Goal: Communication & Community: Answer question/provide support

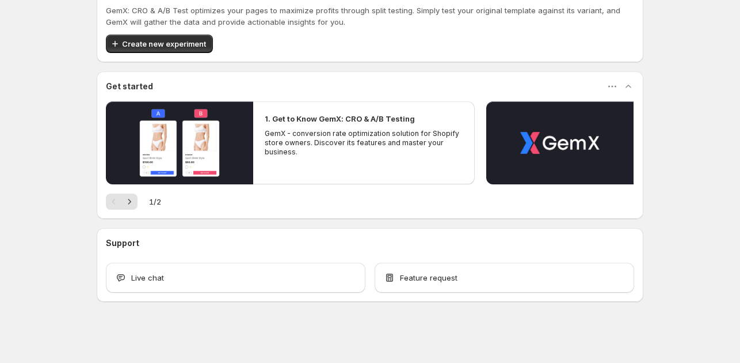
scroll to position [109, 0]
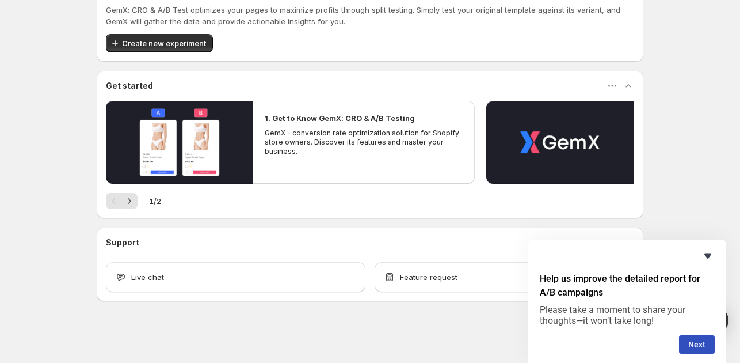
click at [705, 253] on icon "Hide survey" at bounding box center [708, 255] width 7 height 5
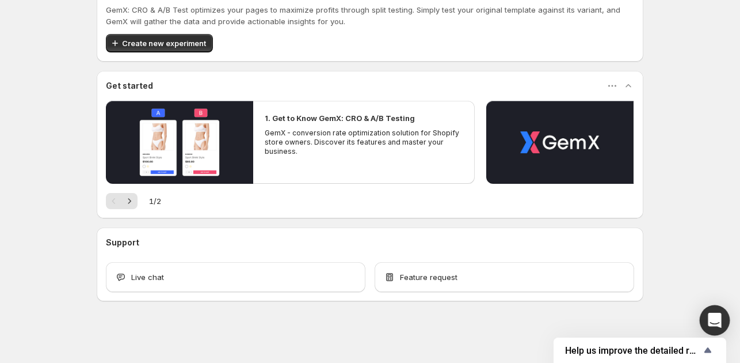
click at [721, 320] on icon "Open Intercom Messenger" at bounding box center [715, 320] width 15 height 15
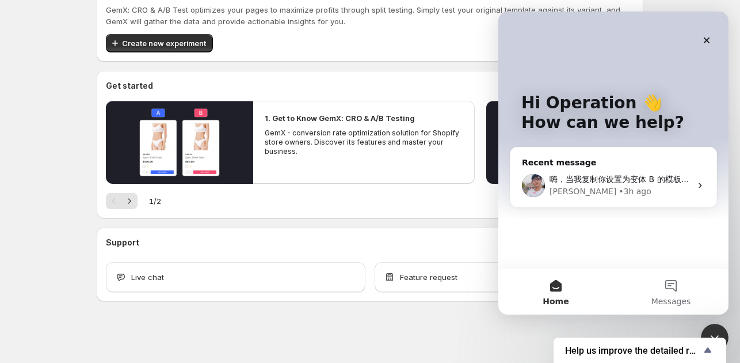
scroll to position [0, 0]
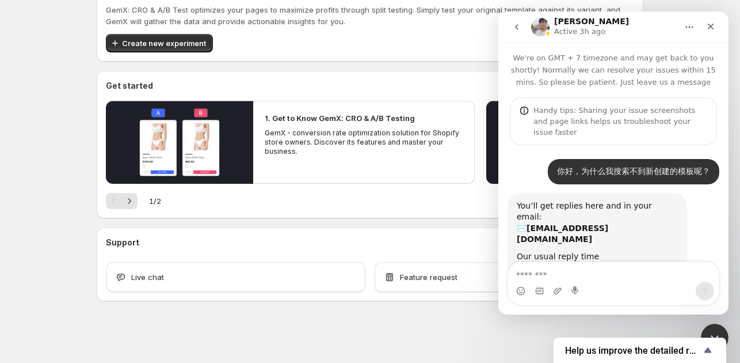
scroll to position [1761, 0]
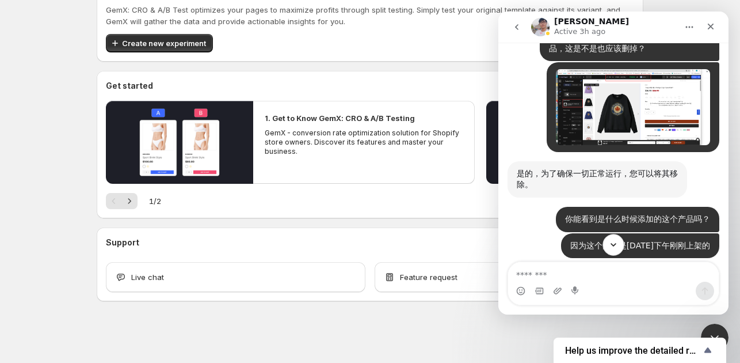
click at [610, 250] on button "Scroll to bottom" at bounding box center [613, 244] width 21 height 21
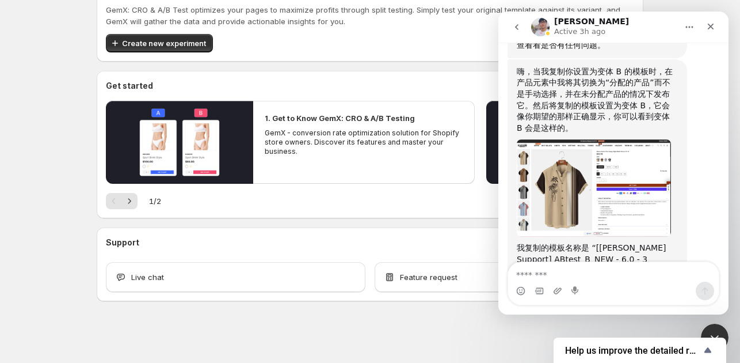
scroll to position [3380, 0]
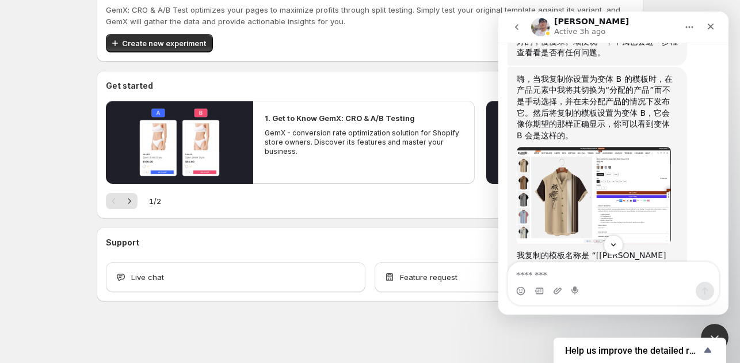
click at [614, 165] on img "Antony says…" at bounding box center [594, 195] width 154 height 97
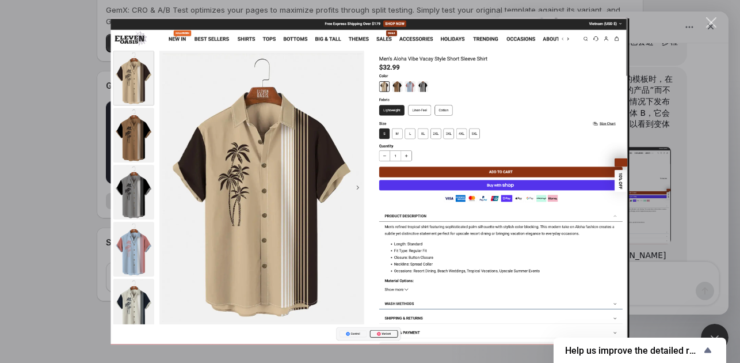
click at [681, 188] on div "Intercom messenger" at bounding box center [370, 181] width 740 height 363
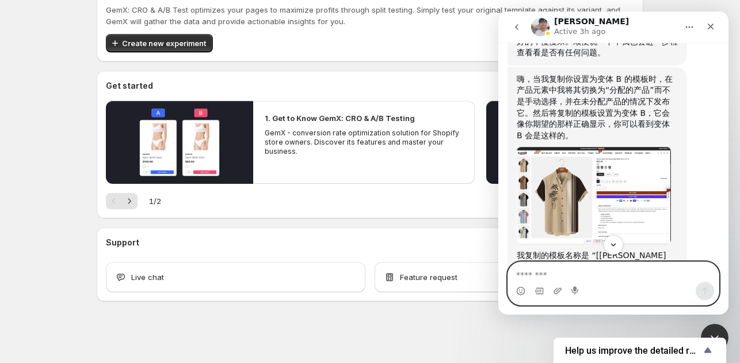
click at [593, 272] on textarea "Message…" at bounding box center [613, 272] width 211 height 20
click at [567, 273] on textarea "Message…" at bounding box center [613, 272] width 211 height 20
type textarea "*"
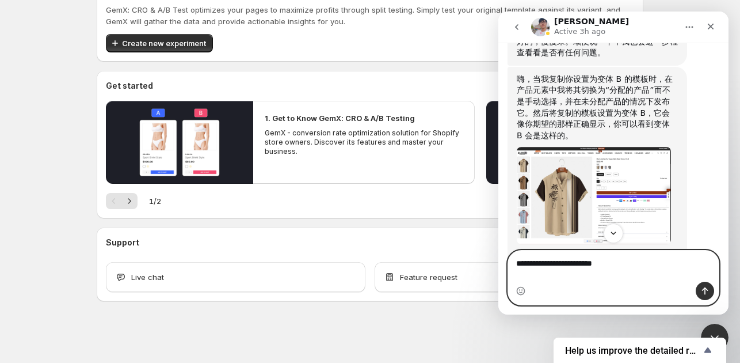
type textarea "**********"
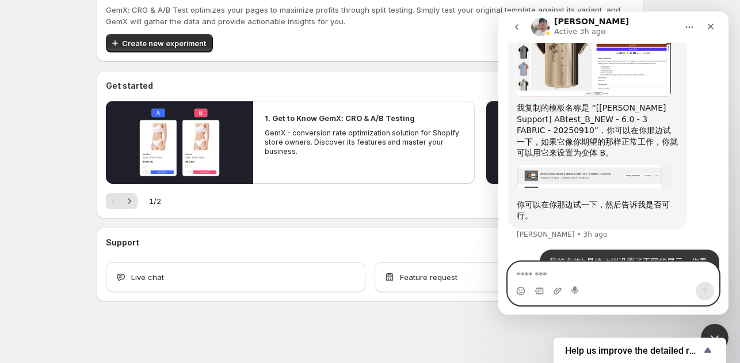
scroll to position [3541, 0]
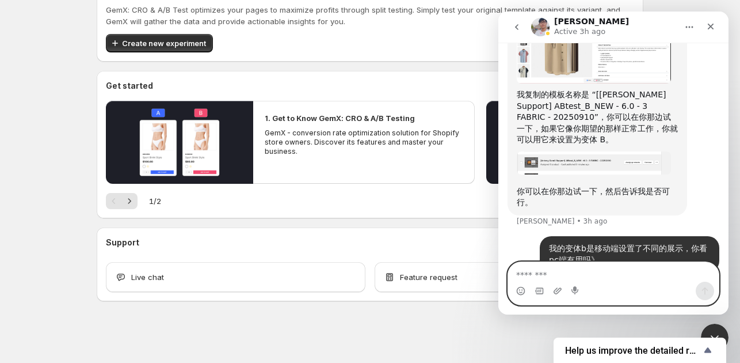
type textarea "*"
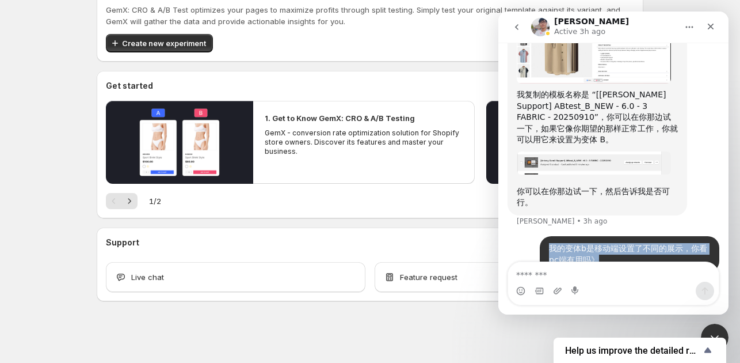
drag, startPoint x: 602, startPoint y: 238, endPoint x: 545, endPoint y: 219, distance: 60.1
click at [545, 236] on div "我的变体b是移动端设置了不同的展示，你看pc端有用吗》 Operation • Just now" at bounding box center [630, 254] width 180 height 36
copy div "我的变体b是移动端设置了不同的展示，你看pc端有用吗》"
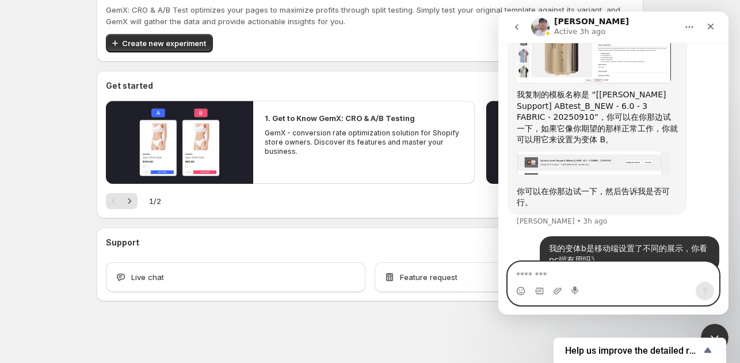
click at [550, 272] on textarea "Message…" at bounding box center [613, 272] width 211 height 20
paste textarea "**********"
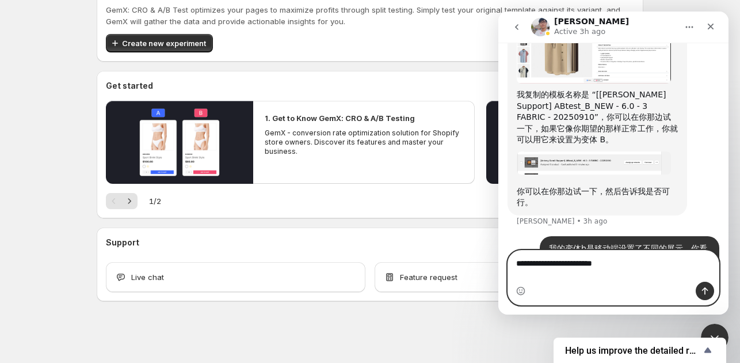
type textarea "**********"
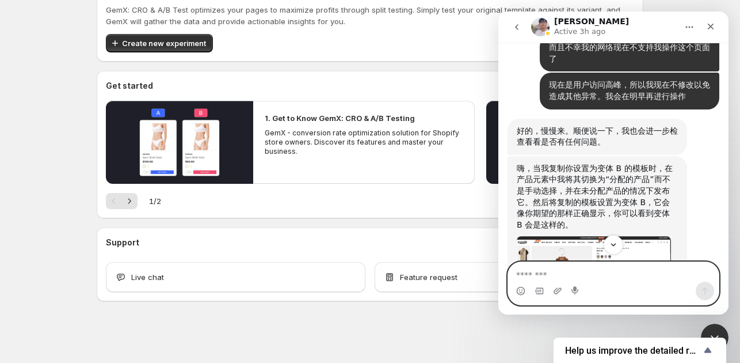
scroll to position [3578, 0]
